Goal: Entertainment & Leisure: Consume media (video, audio)

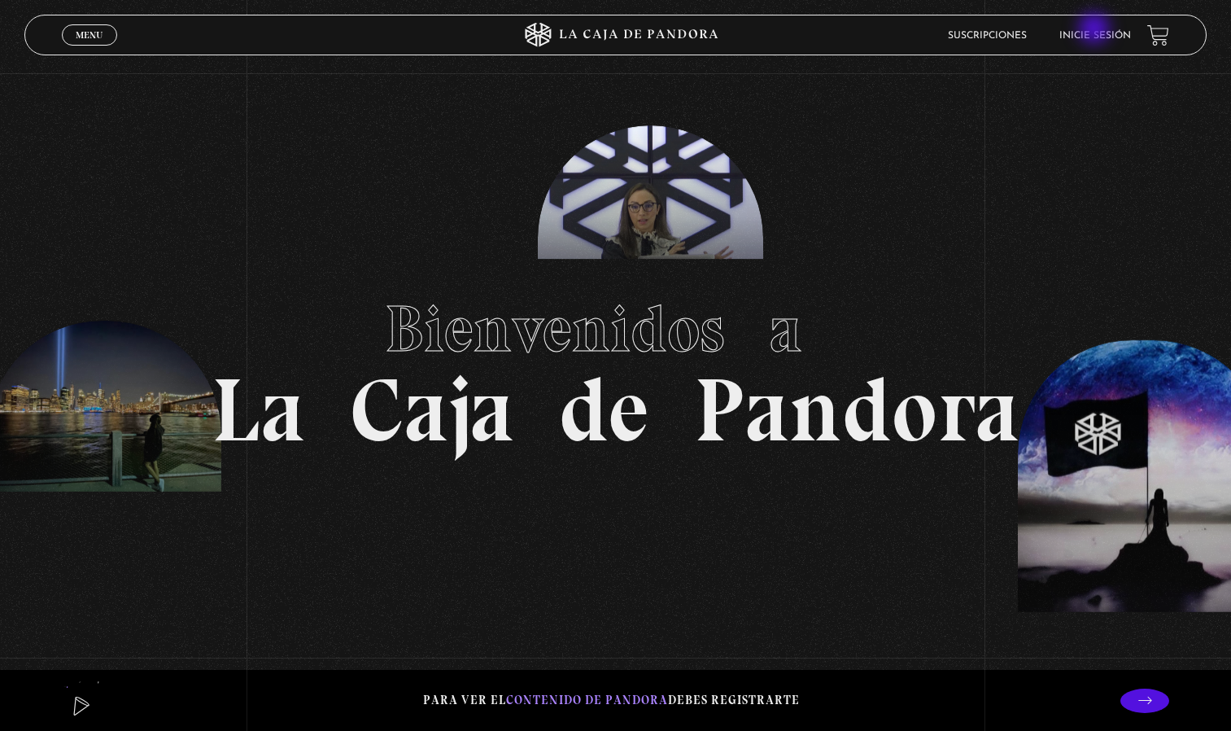
click at [1096, 31] on link "Inicie sesión" at bounding box center [1096, 36] width 72 height 10
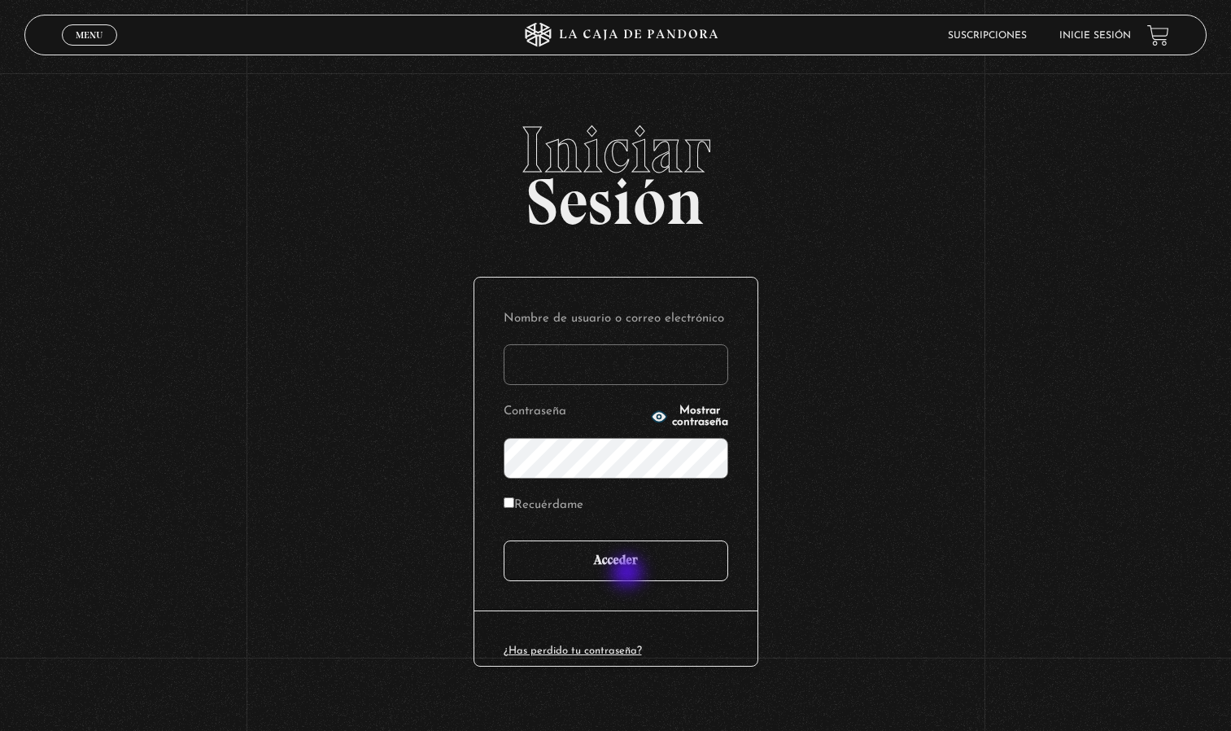
type input "[EMAIL_ADDRESS][DOMAIN_NAME]"
click at [630, 576] on input "Acceder" at bounding box center [616, 560] width 225 height 41
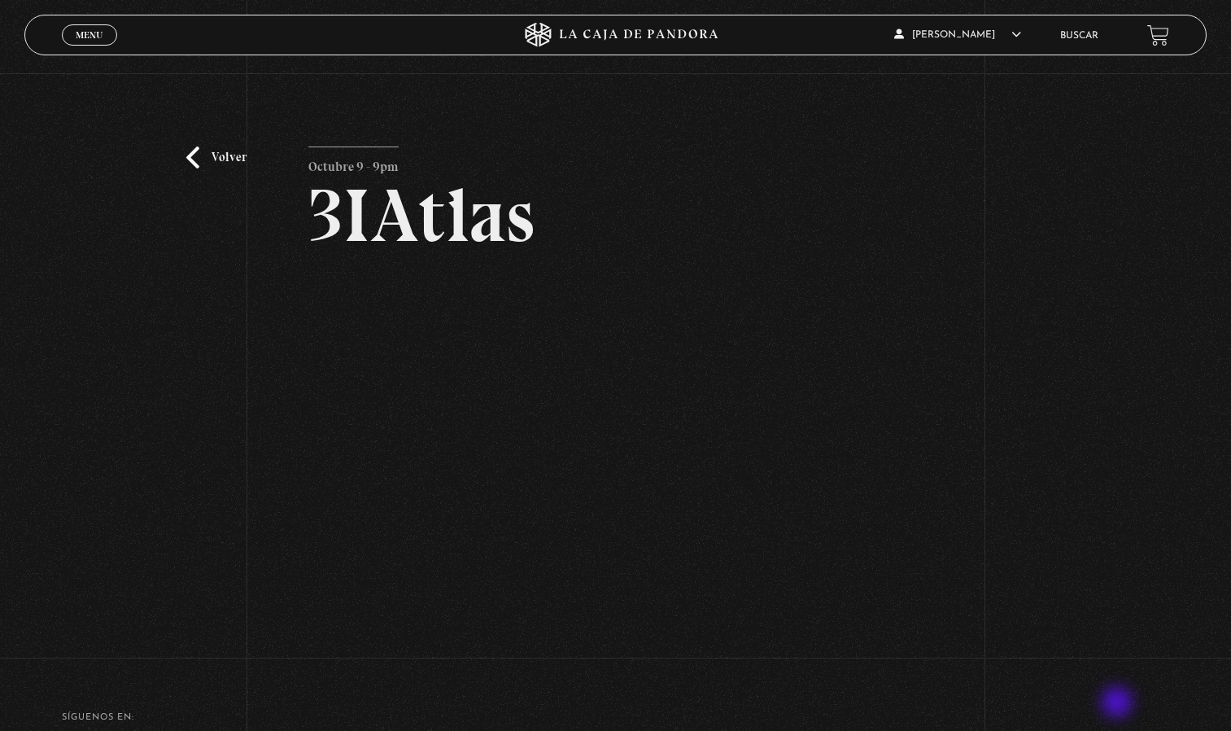
click at [1124, 730] on html "ingresar al sitio Ver Video Más Información Solicitar Por favor coloque su disp…" at bounding box center [615, 452] width 1231 height 905
click at [775, 657] on div "Volver Octubre 9 - 9pm 3IAtlas" at bounding box center [615, 402] width 615 height 510
